Goal: Task Accomplishment & Management: Use online tool/utility

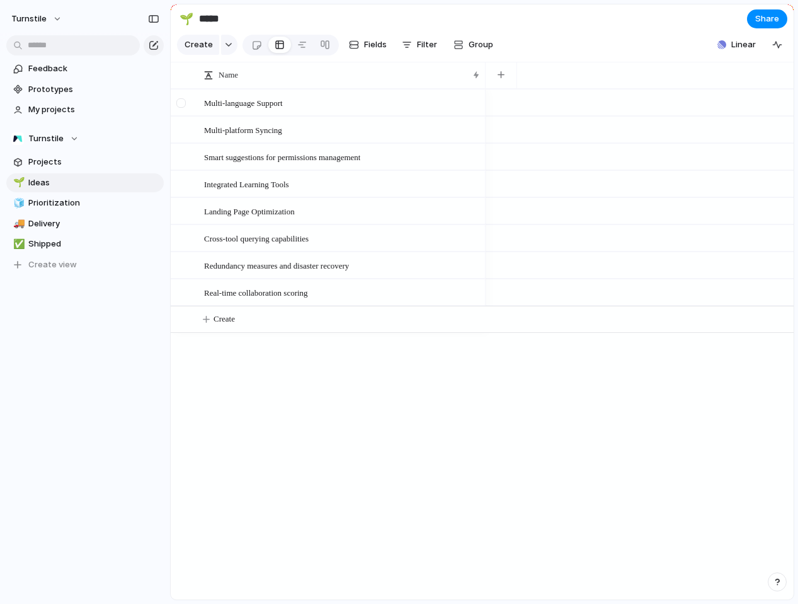
click at [179, 99] on div at bounding box center [180, 102] width 9 height 9
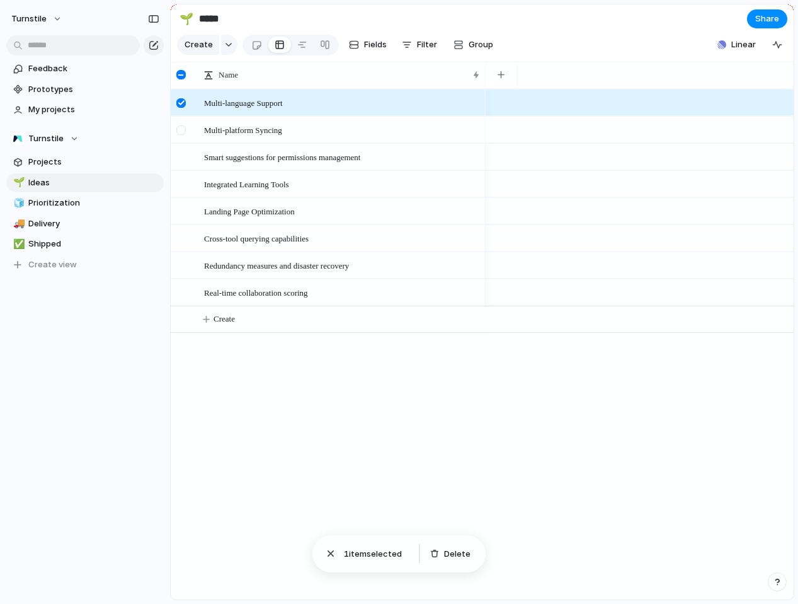
click at [180, 126] on div at bounding box center [180, 129] width 9 height 9
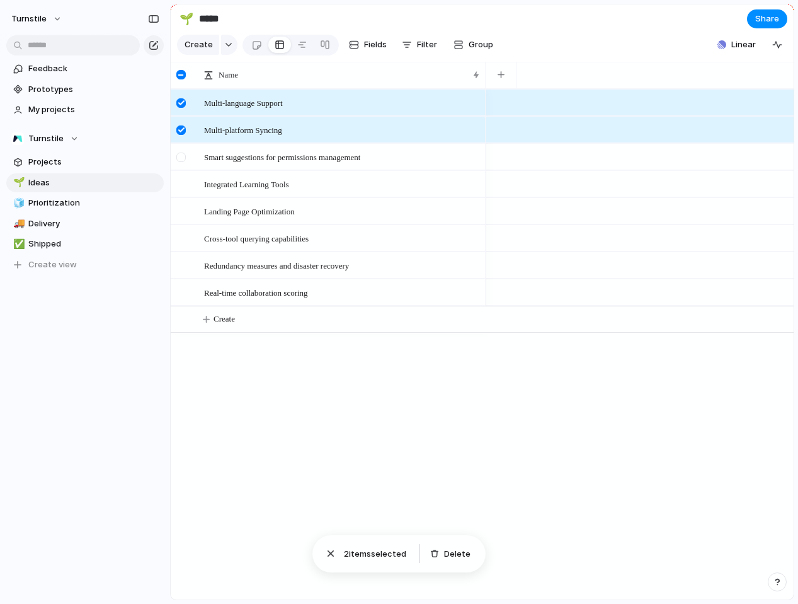
click at [180, 151] on div at bounding box center [182, 161] width 23 height 34
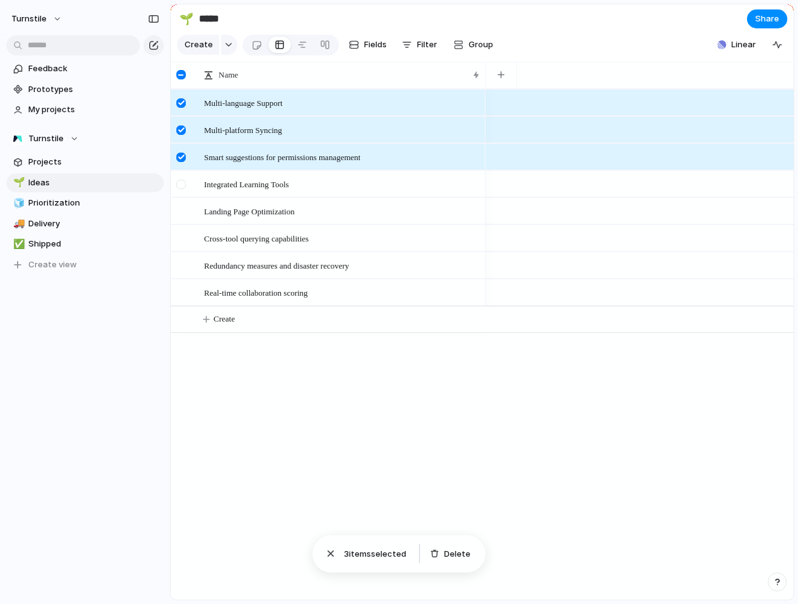
click at [180, 178] on div at bounding box center [182, 188] width 23 height 34
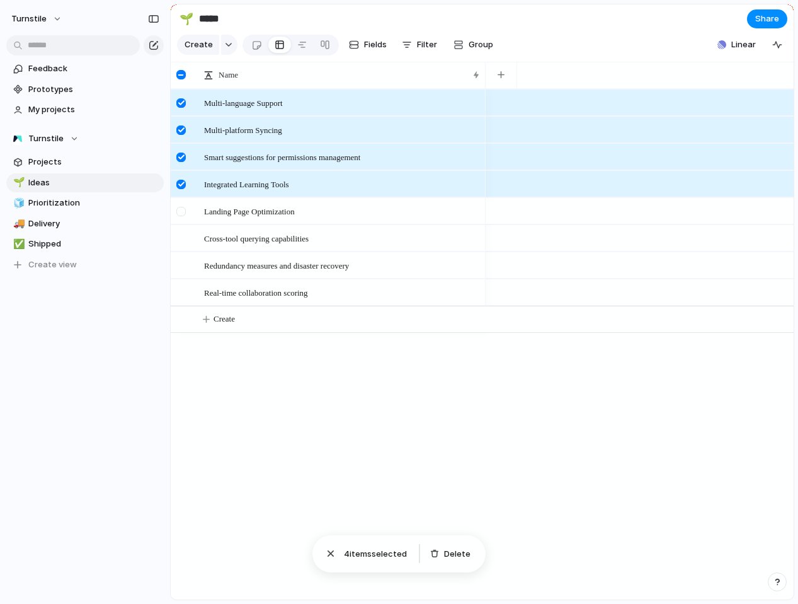
click at [180, 201] on div at bounding box center [182, 215] width 23 height 34
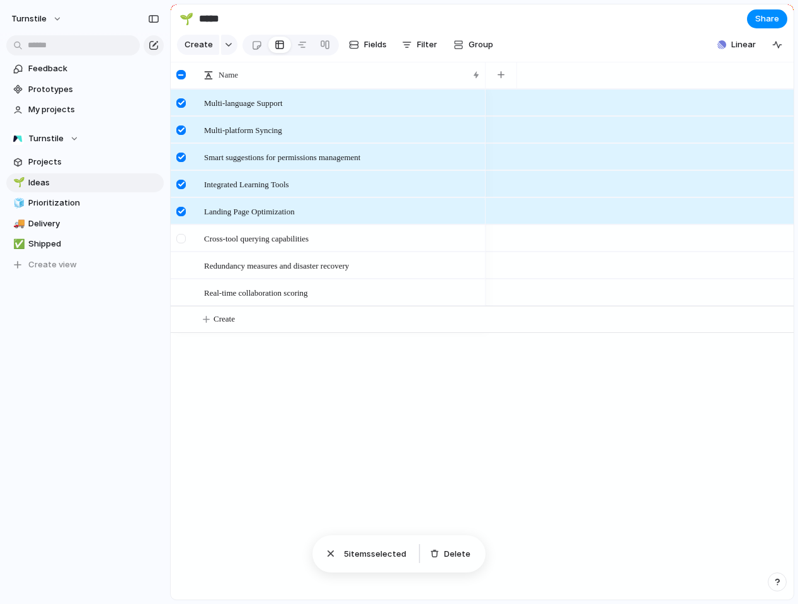
click at [181, 241] on div at bounding box center [180, 238] width 9 height 9
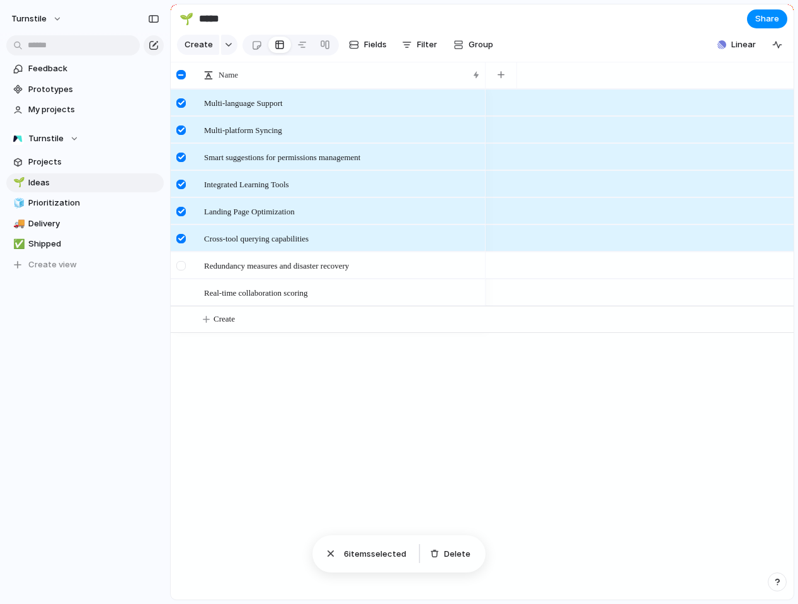
click at [181, 262] on div at bounding box center [180, 265] width 9 height 9
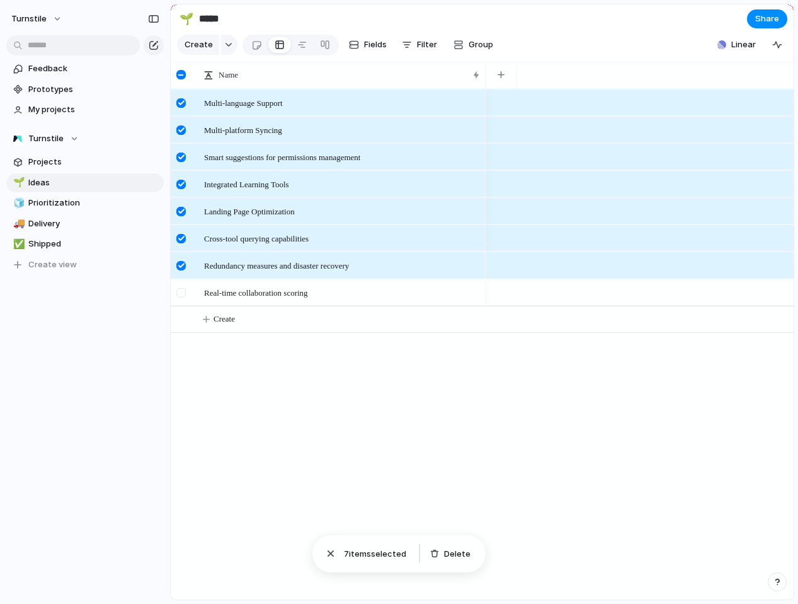
click at [188, 298] on div at bounding box center [182, 297] width 23 height 34
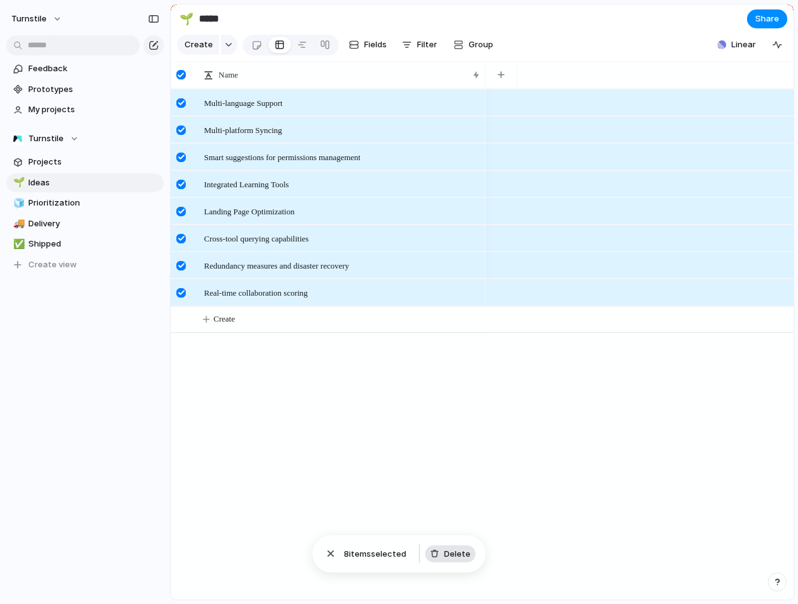
click at [454, 556] on span "Delete" at bounding box center [457, 554] width 26 height 13
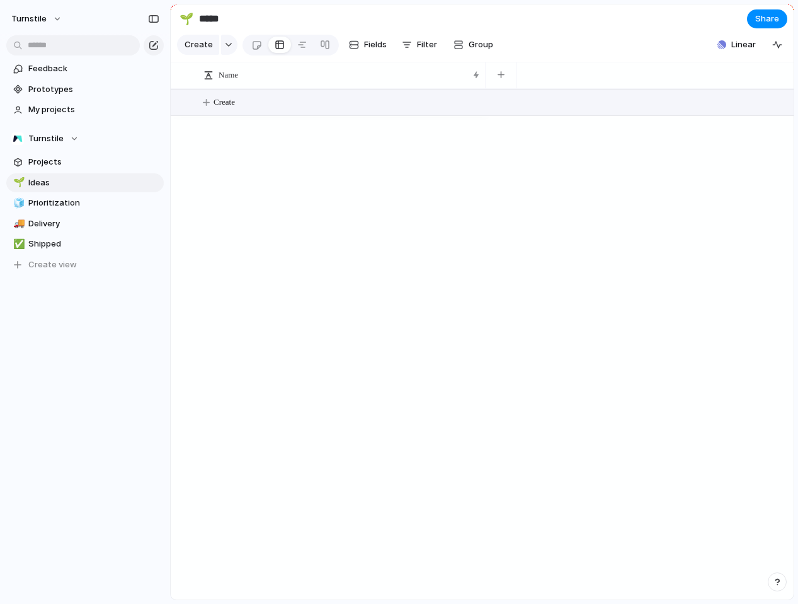
click at [326, 98] on button "Create" at bounding box center [498, 102] width 630 height 26
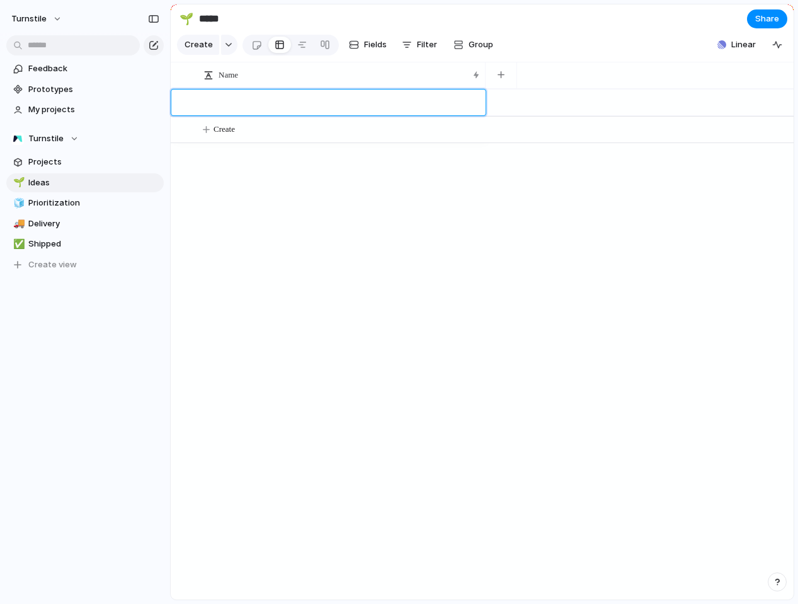
click at [227, 96] on textarea at bounding box center [340, 104] width 273 height 16
type textarea "***"
type textarea "*"
type textarea "**********"
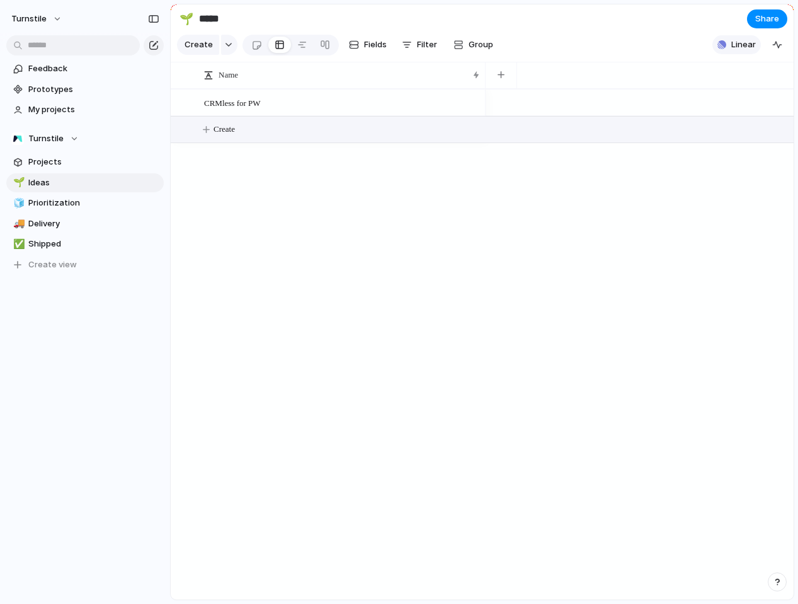
click at [744, 48] on span "Linear" at bounding box center [744, 44] width 25 height 13
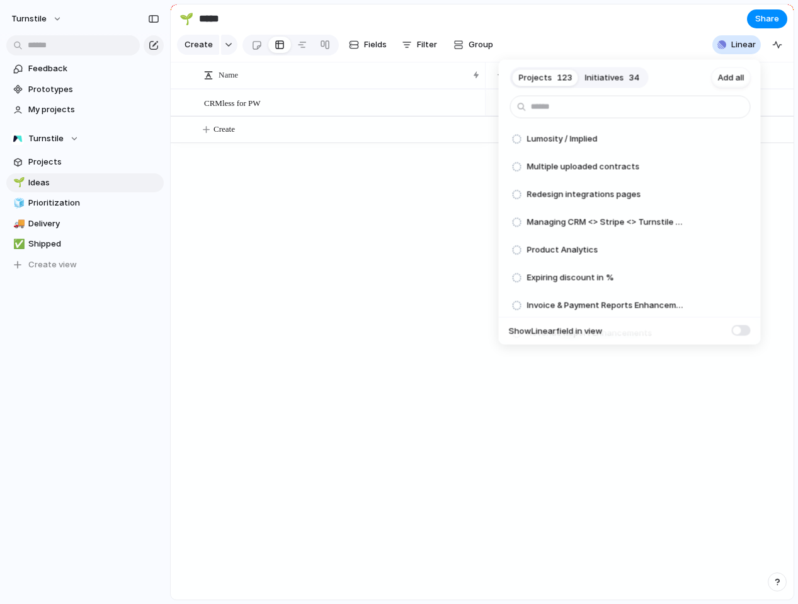
click at [362, 119] on div "Projects 123 Initiatives 34 Add all Lumosity / Implied Add Multiple uploaded co…" at bounding box center [399, 302] width 798 height 604
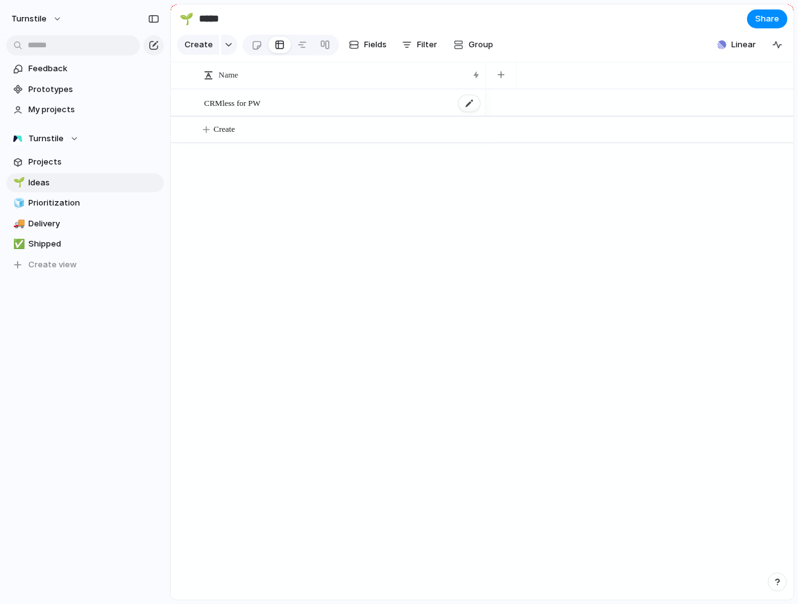
click at [343, 102] on div "CRMless for PW" at bounding box center [342, 103] width 277 height 26
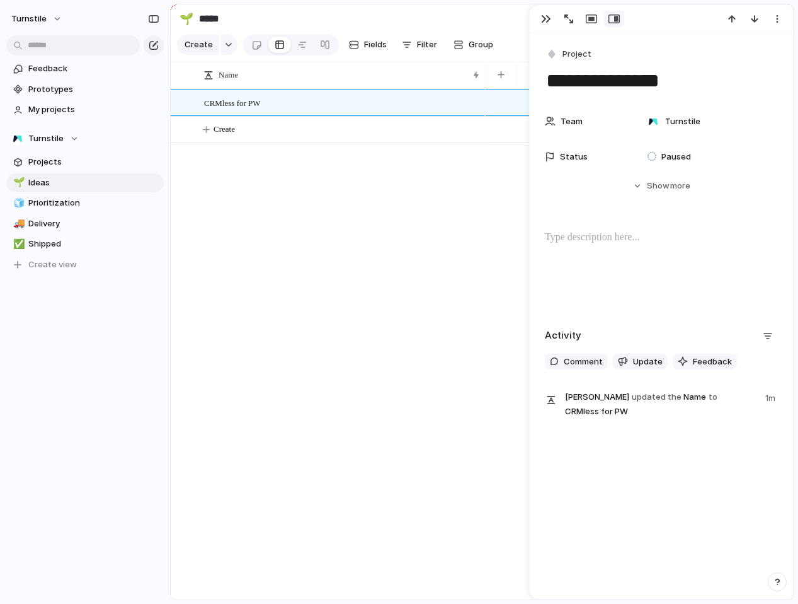
click at [442, 316] on div "CRMless for PW Create" at bounding box center [482, 344] width 623 height 510
click at [376, 296] on div "CRMless for PW Create" at bounding box center [482, 344] width 623 height 510
click at [275, 223] on div "CRMless for PW Create" at bounding box center [482, 344] width 623 height 510
click at [105, 207] on span "Prioritization" at bounding box center [93, 203] width 131 height 13
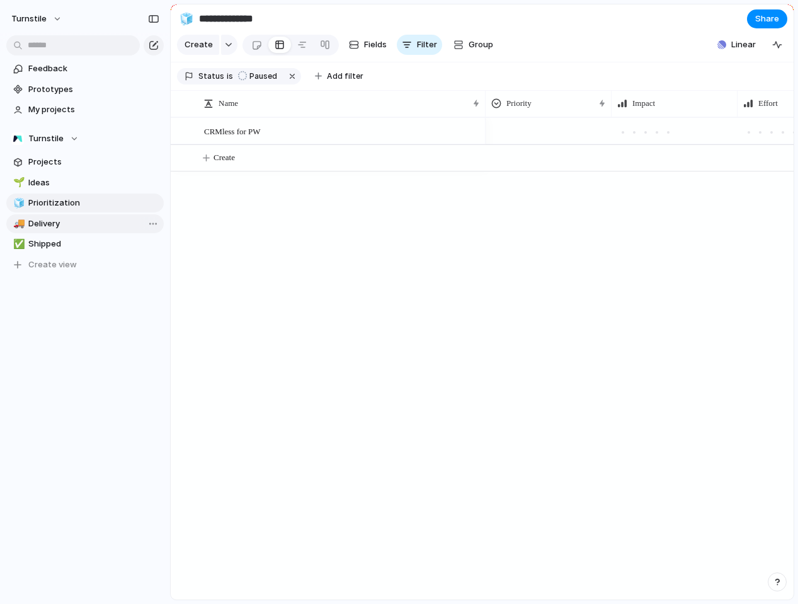
click at [101, 225] on span "Delivery" at bounding box center [93, 223] width 131 height 13
click at [93, 238] on span "Shipped" at bounding box center [93, 244] width 131 height 13
type input "*******"
click at [89, 254] on div "🌱 Ideas 🧊 Prioritization 🚚 Delivery ✅ Shipped To pick up a draggable item, pres…" at bounding box center [85, 223] width 158 height 101
click at [91, 126] on section "Turnstile Projects 🌱 Ideas 🧊 Prioritization 🚚 Delivery ✅ Shipped To pick up a d…" at bounding box center [85, 196] width 170 height 155
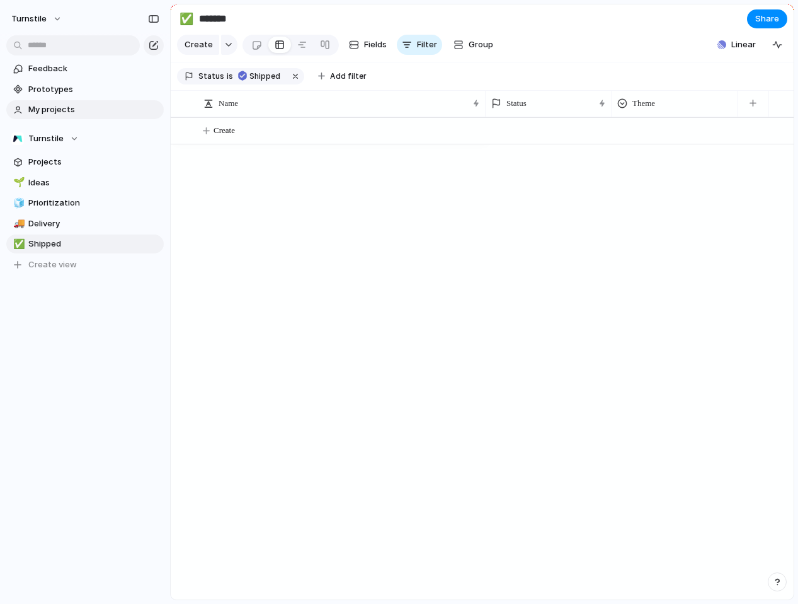
click at [95, 117] on link "My projects" at bounding box center [85, 109] width 158 height 19
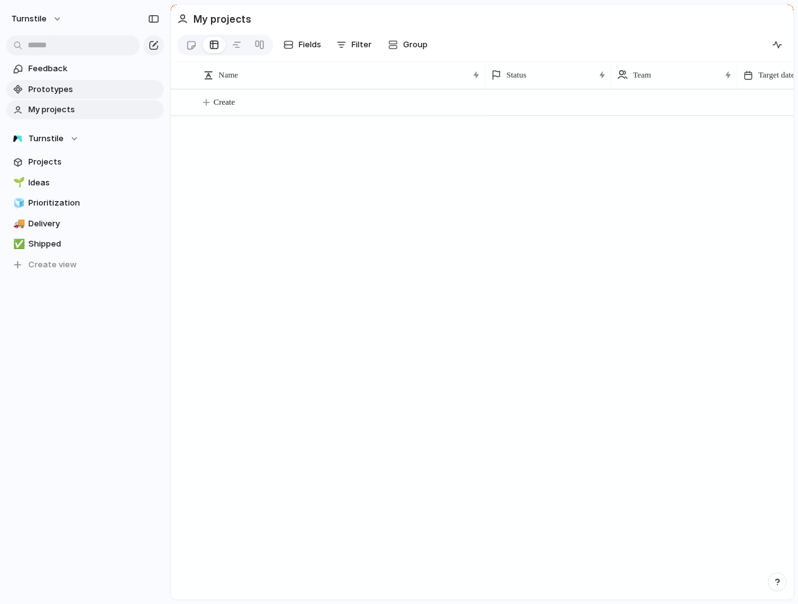
click at [97, 98] on link "Prototypes" at bounding box center [85, 89] width 158 height 19
click at [98, 104] on span "My projects" at bounding box center [93, 109] width 131 height 13
click at [99, 96] on link "Prototypes" at bounding box center [85, 89] width 158 height 19
click at [93, 72] on span "Feedback" at bounding box center [93, 68] width 131 height 13
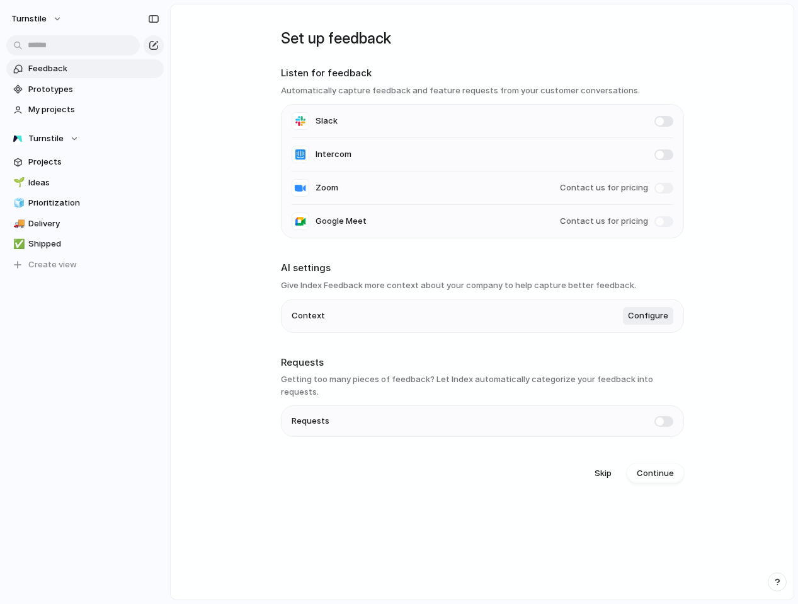
click at [656, 122] on span at bounding box center [664, 121] width 19 height 11
click at [647, 463] on button "Continue" at bounding box center [655, 473] width 57 height 20
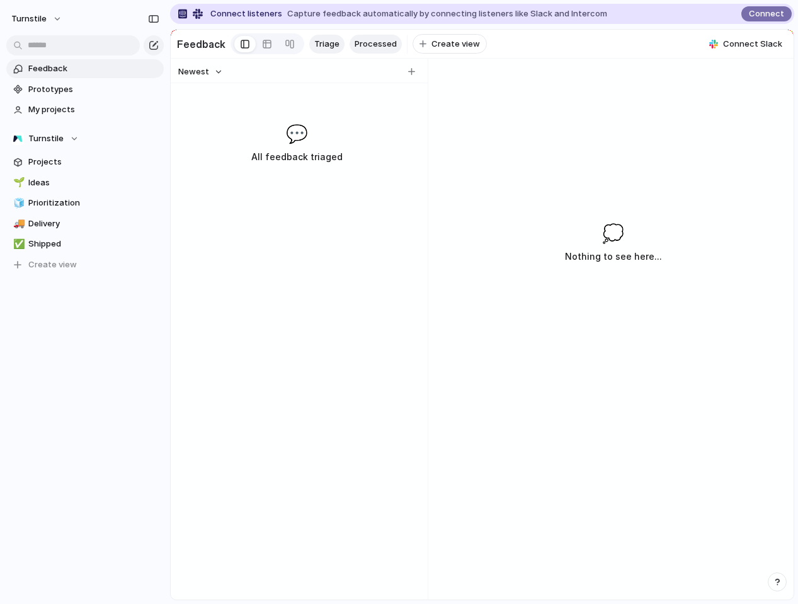
click at [358, 43] on span "Processed" at bounding box center [376, 44] width 42 height 13
click at [320, 40] on span "Triage" at bounding box center [326, 44] width 25 height 13
click at [343, 45] on div "Triage Processed To pick up a draggable item, press the space bar. While draggi…" at bounding box center [398, 44] width 178 height 20
click at [357, 46] on span "Processed" at bounding box center [376, 44] width 42 height 13
